Goal: Information Seeking & Learning: Learn about a topic

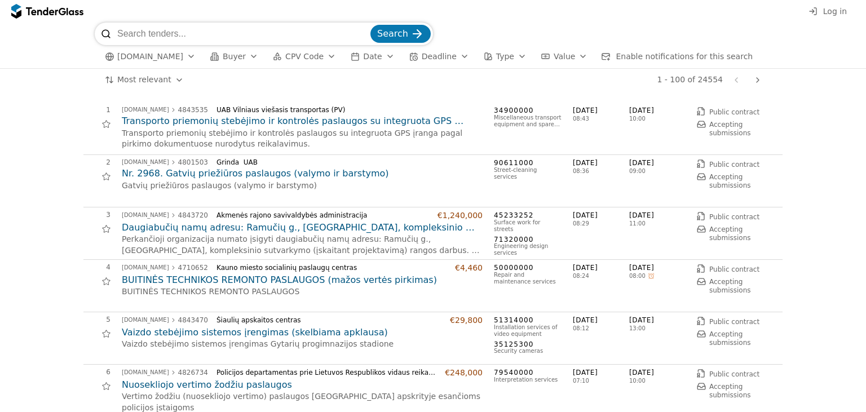
click at [320, 61] on button "CPV Code" at bounding box center [304, 57] width 72 height 14
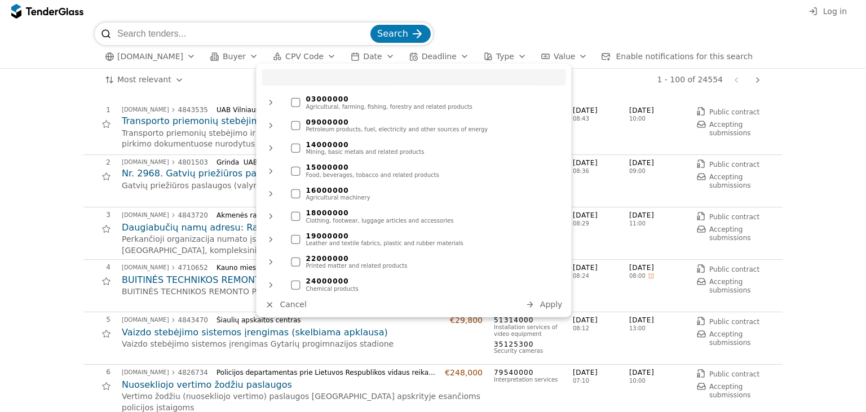
click at [317, 55] on div "button" at bounding box center [332, 56] width 32 height 29
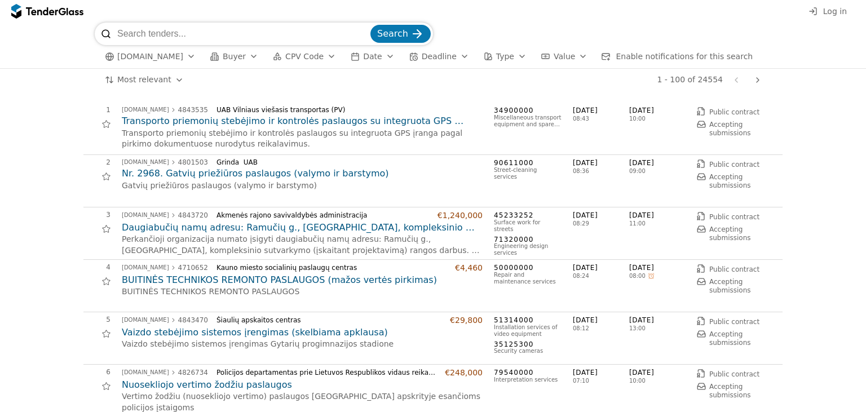
click at [233, 58] on button "Buyer" at bounding box center [234, 57] width 57 height 14
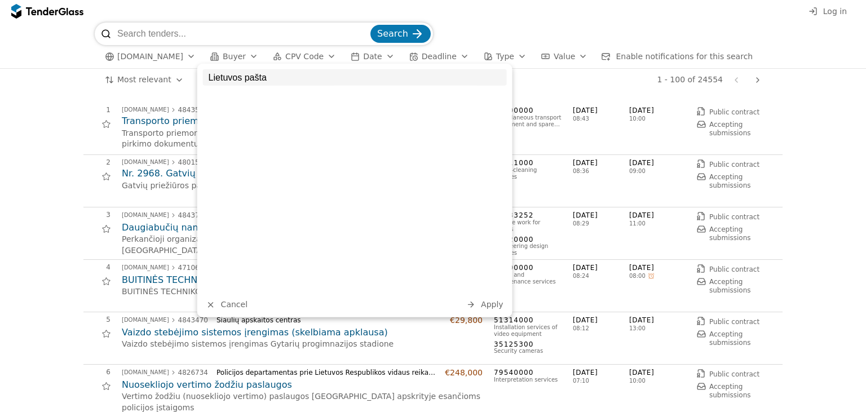
type input "Lietuvos paštas"
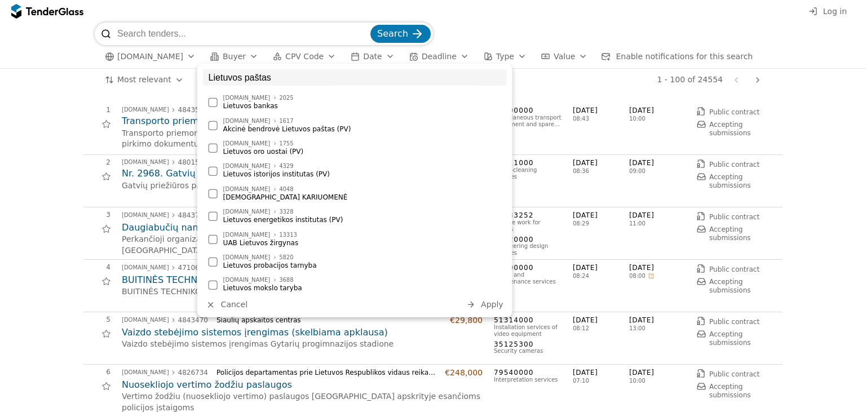
drag, startPoint x: 159, startPoint y: 53, endPoint x: 15, endPoint y: 39, distance: 145.0
click at [203, 69] on input "Lietuvos paštas" at bounding box center [355, 77] width 304 height 16
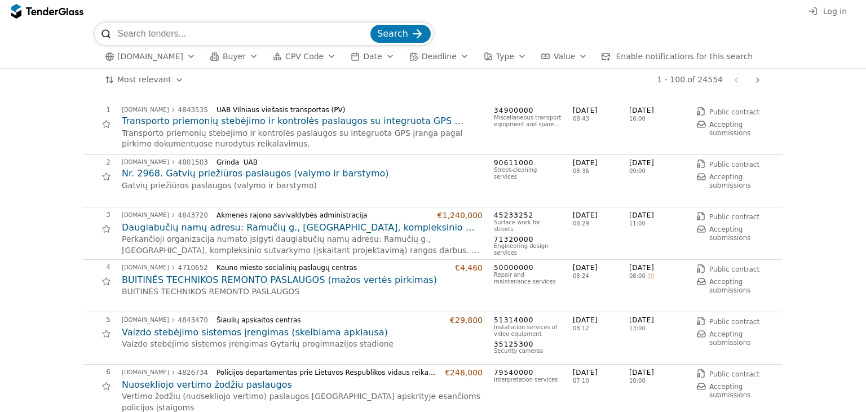
click at [140, 36] on input "search" at bounding box center [242, 34] width 251 height 23
type input "transportavimas"
click at [370, 25] on button "Search" at bounding box center [400, 34] width 60 height 18
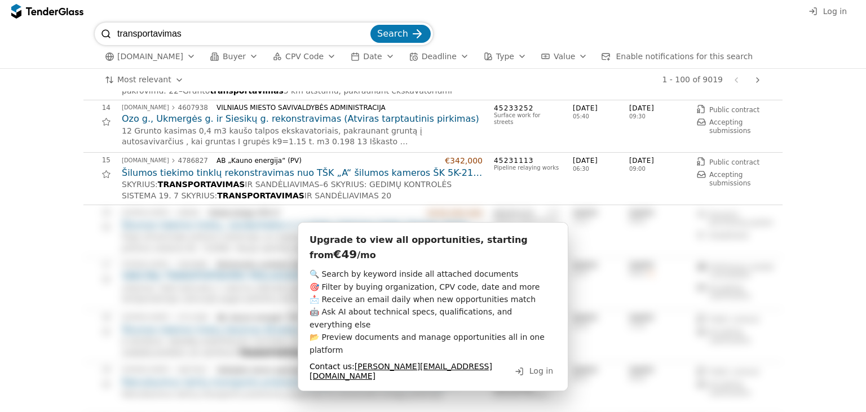
scroll to position [655, 0]
